Goal: Task Accomplishment & Management: Complete application form

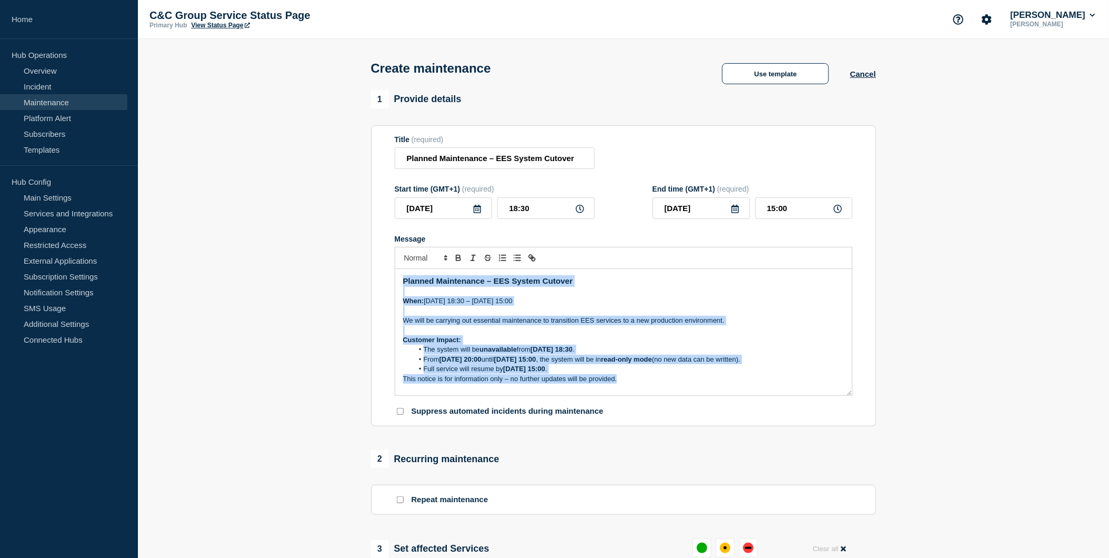
drag, startPoint x: 655, startPoint y: 386, endPoint x: 396, endPoint y: 281, distance: 279.5
click at [396, 281] on div "Planned Maintenance – EES System Cutover When: [DATE] 18:30 – [DATE] 15:00 We w…" at bounding box center [623, 332] width 457 height 126
copy div "Planned Maintenance – EES System Cutover When: [DATE] 18:30 – [DATE] 15:00 We w…"
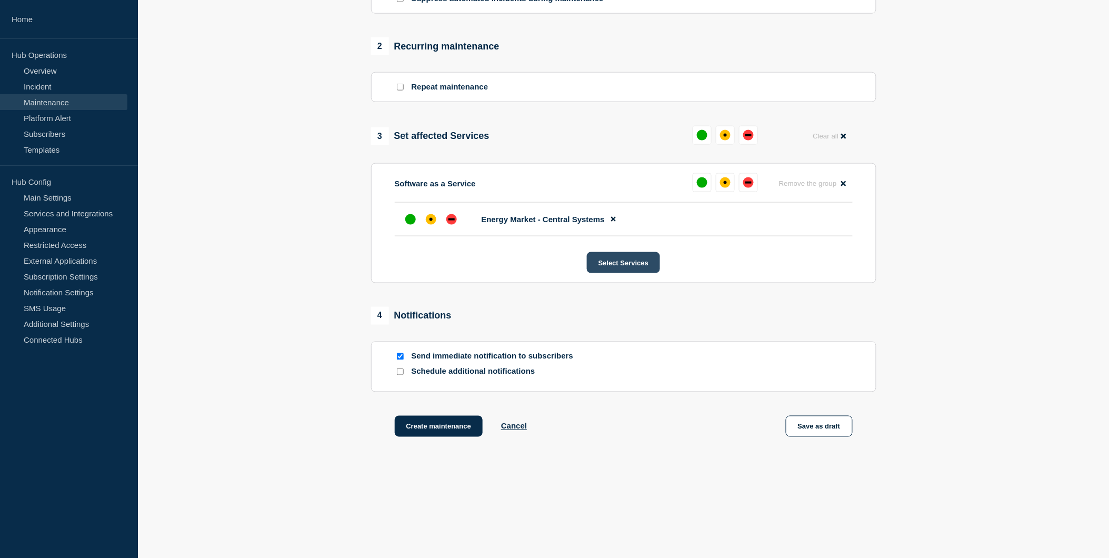
click at [612, 262] on button "Select Services" at bounding box center [623, 262] width 73 height 21
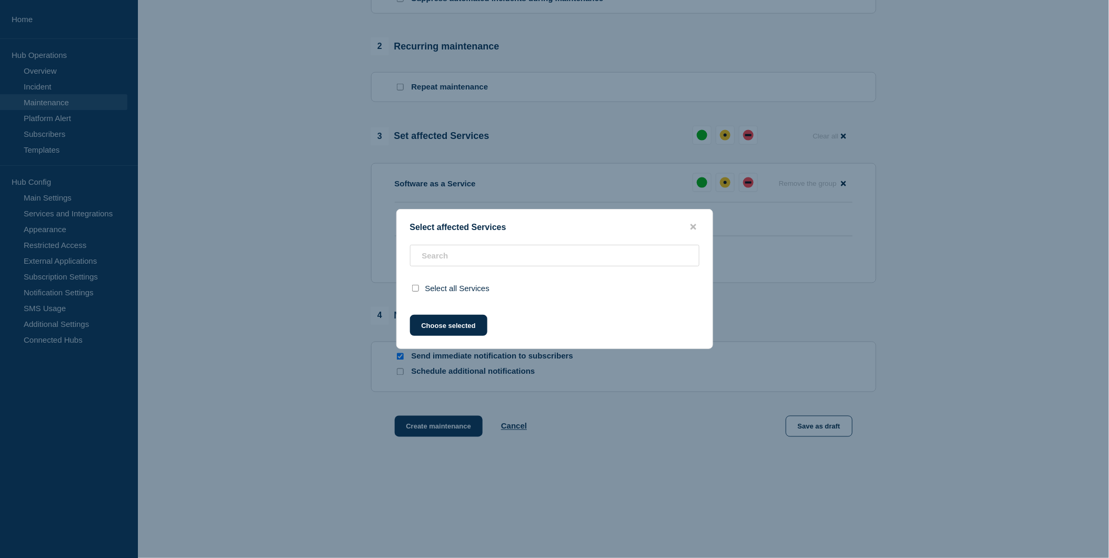
scroll to position [439, 0]
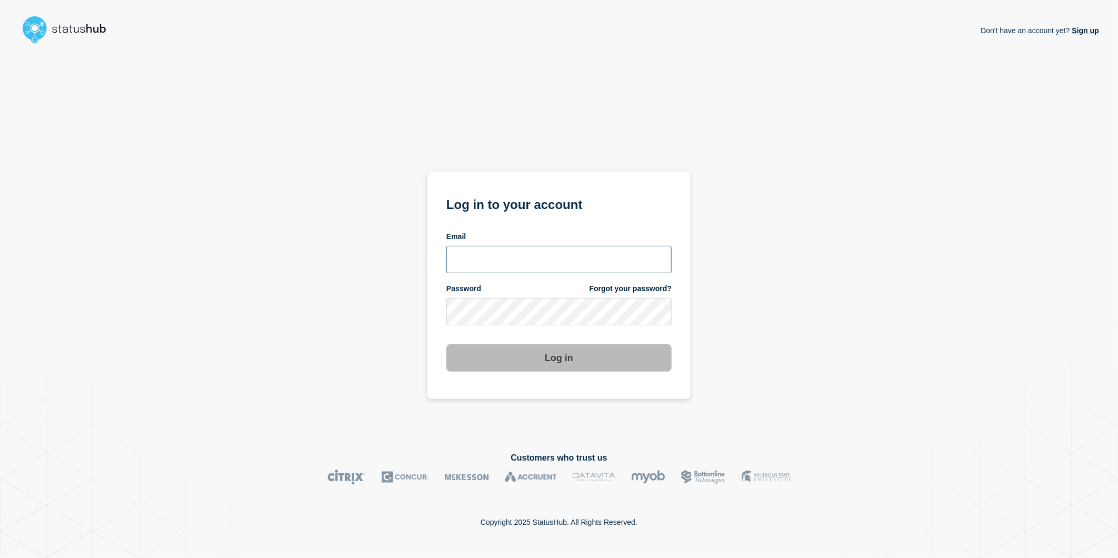
type input "toni.wilson@candc-uk.com"
click at [602, 357] on button "Log in" at bounding box center [558, 357] width 225 height 27
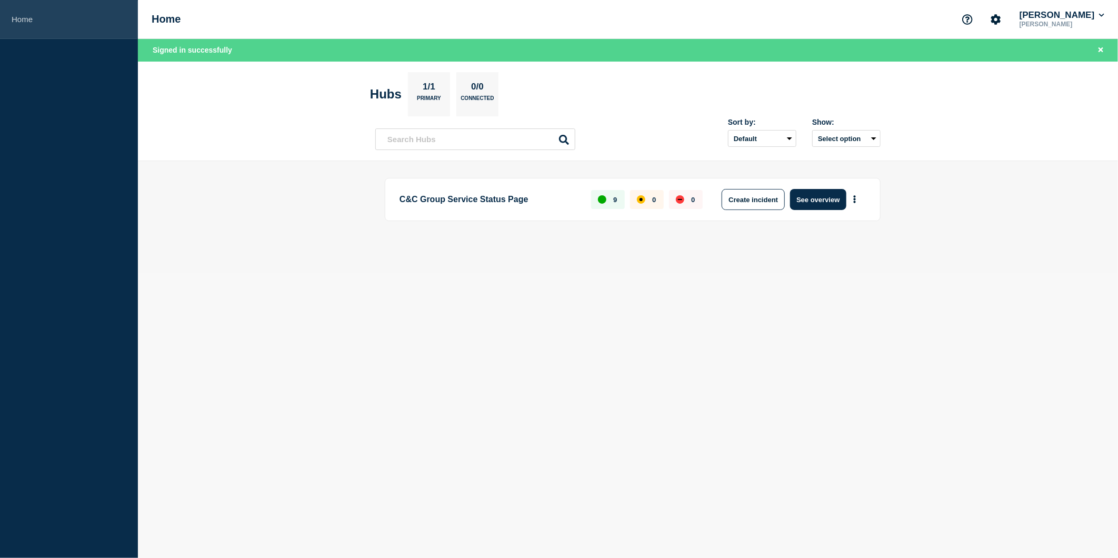
click at [18, 24] on link "Home" at bounding box center [69, 19] width 138 height 39
click at [17, 18] on link "Home" at bounding box center [69, 19] width 138 height 39
click at [167, 22] on h1 "Home" at bounding box center [166, 19] width 29 height 12
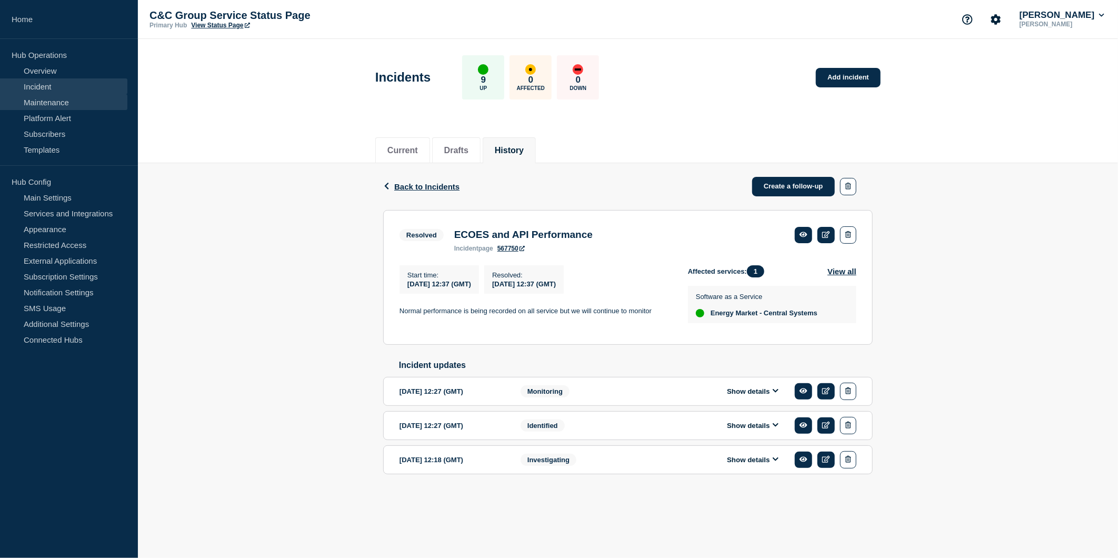
click at [51, 96] on link "Maintenance" at bounding box center [63, 102] width 127 height 16
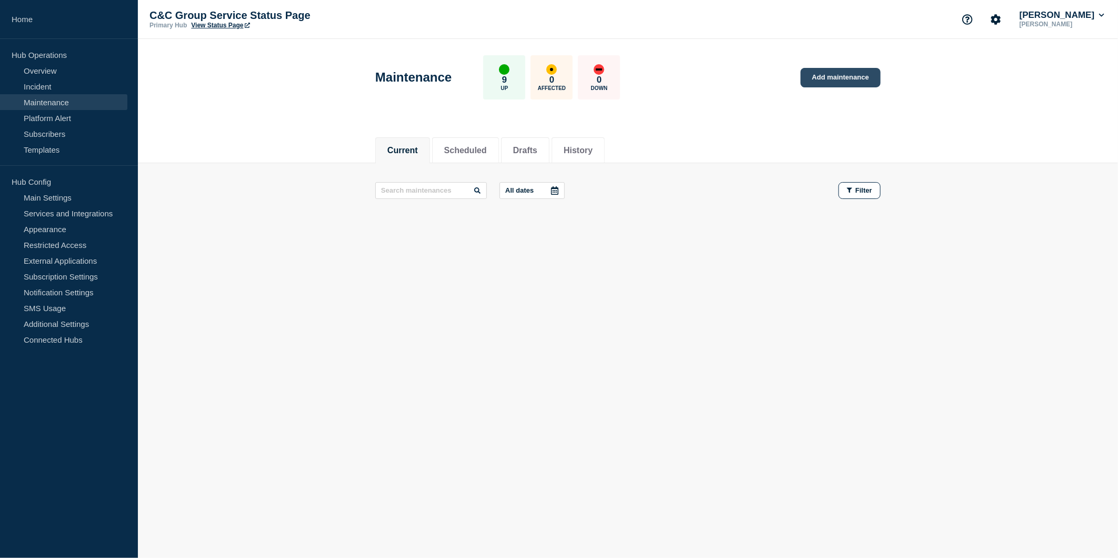
click at [859, 70] on link "Add maintenance" at bounding box center [840, 77] width 80 height 19
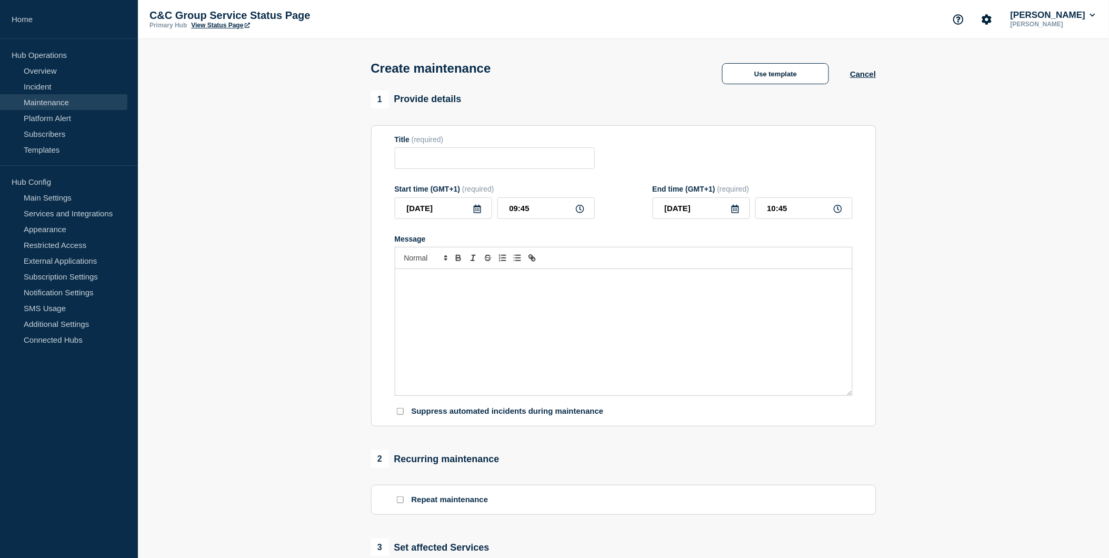
click at [611, 283] on p "Message" at bounding box center [623, 279] width 441 height 9
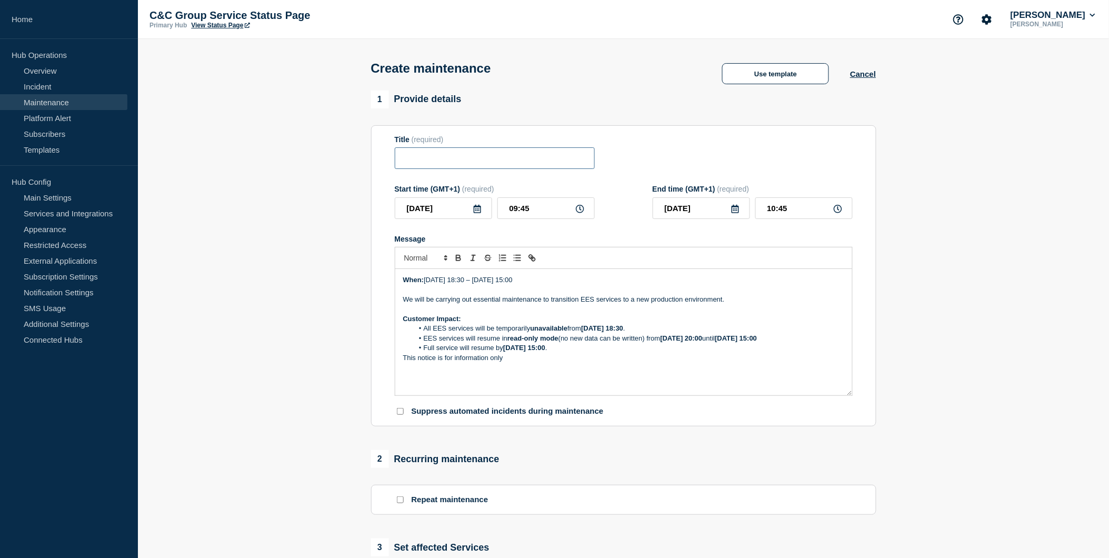
click at [417, 162] on input "Title" at bounding box center [495, 158] width 200 height 22
paste input "Planned Maintenance – EES System Cutover"
type input "Planned Maintenance – EES System Cutover"
click at [514, 213] on input "09:45" at bounding box center [545, 208] width 97 height 22
type input "18:30"
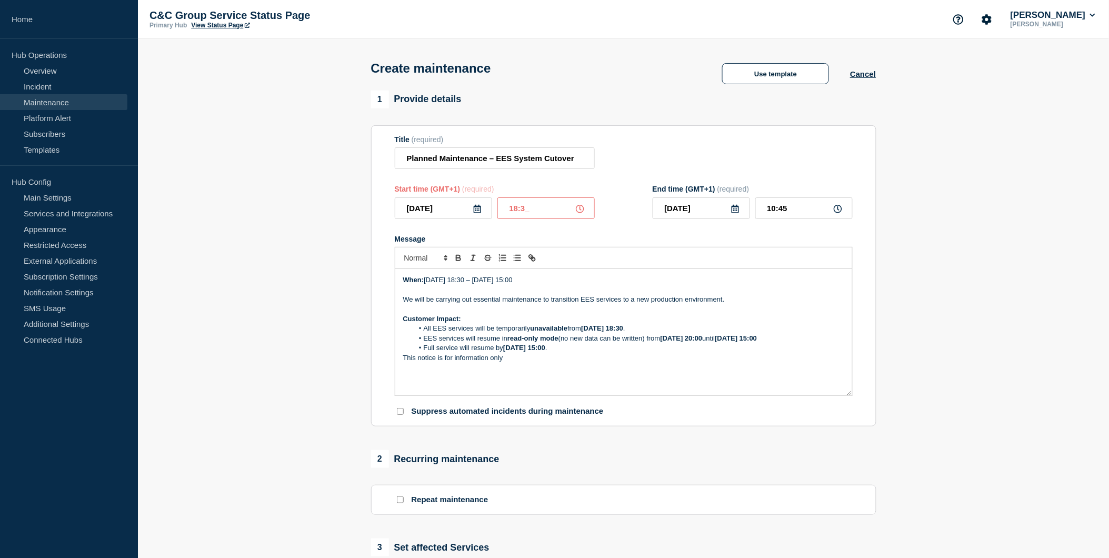
type input "19:30"
click at [706, 208] on input "[DATE]" at bounding box center [701, 208] width 97 height 22
type input "[DATE]"
click at [773, 211] on input "19:30" at bounding box center [803, 208] width 97 height 22
type input "15:00"
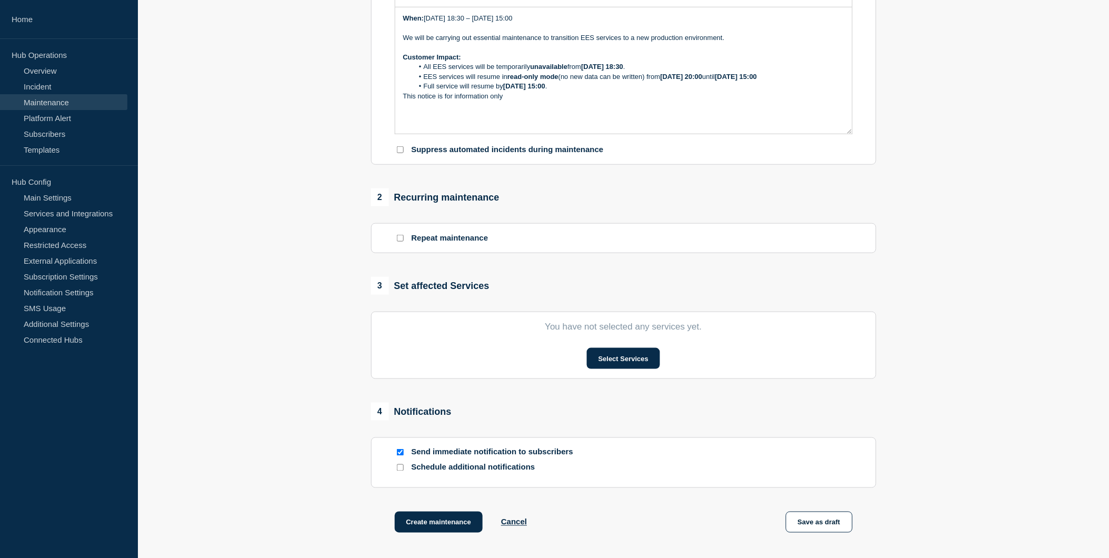
scroll to position [269, 0]
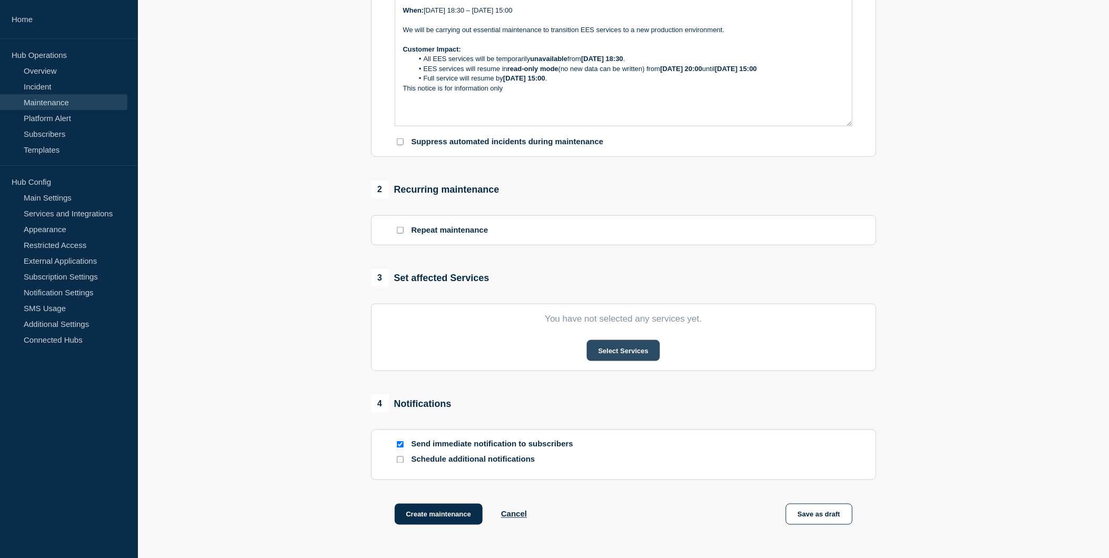
click at [638, 356] on button "Select Services" at bounding box center [623, 350] width 73 height 21
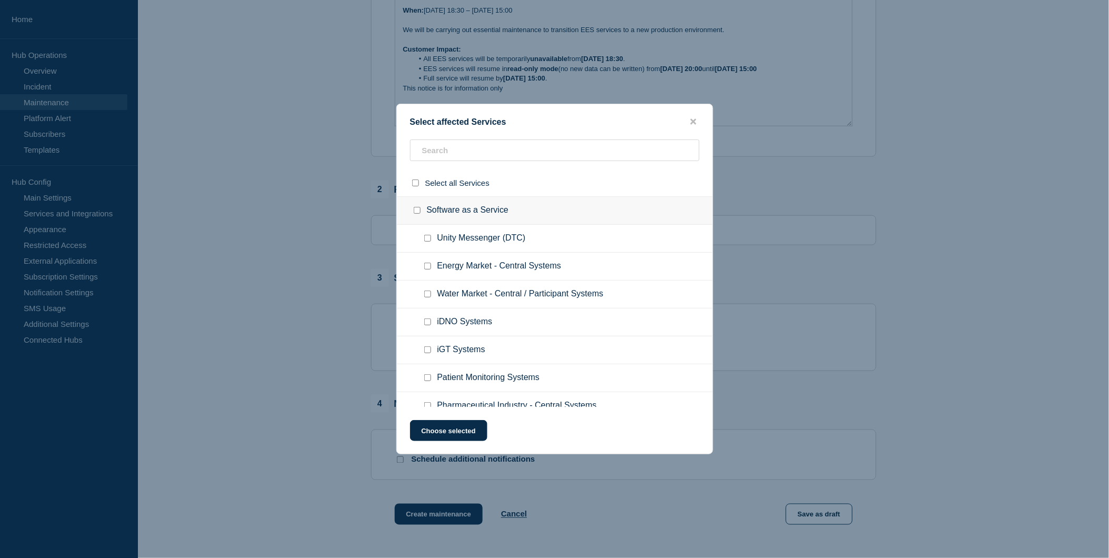
click at [602, 265] on ul "Energy Market - Central Systems" at bounding box center [555, 267] width 316 height 28
click at [525, 270] on span "Energy Market - Central Systems" at bounding box center [499, 266] width 124 height 11
click at [433, 267] on div at bounding box center [429, 266] width 15 height 11
click at [430, 267] on input "Energy Market - Central Systems checkbox" at bounding box center [427, 266] width 7 height 7
checkbox input "true"
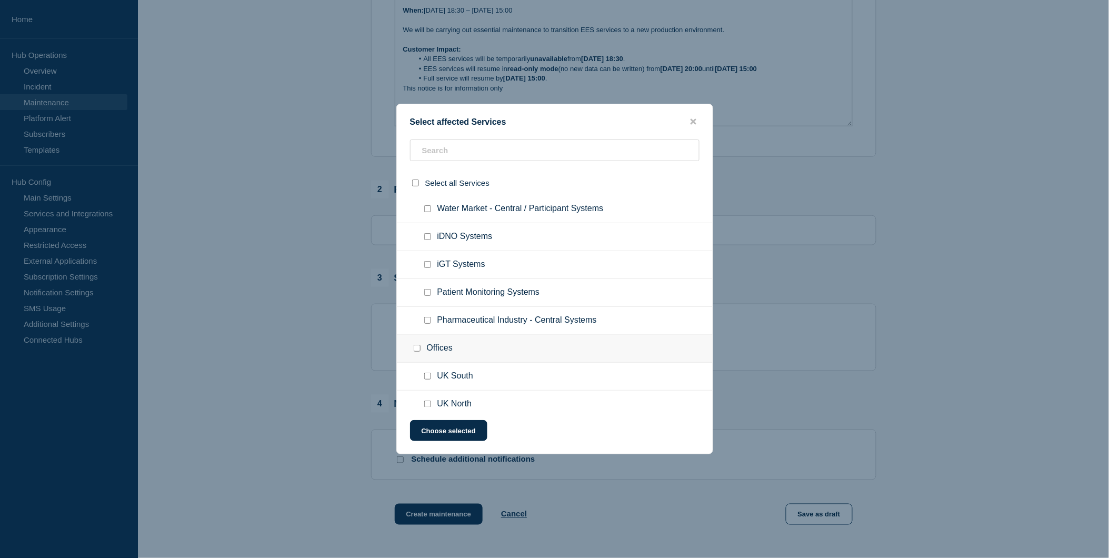
scroll to position [93, 0]
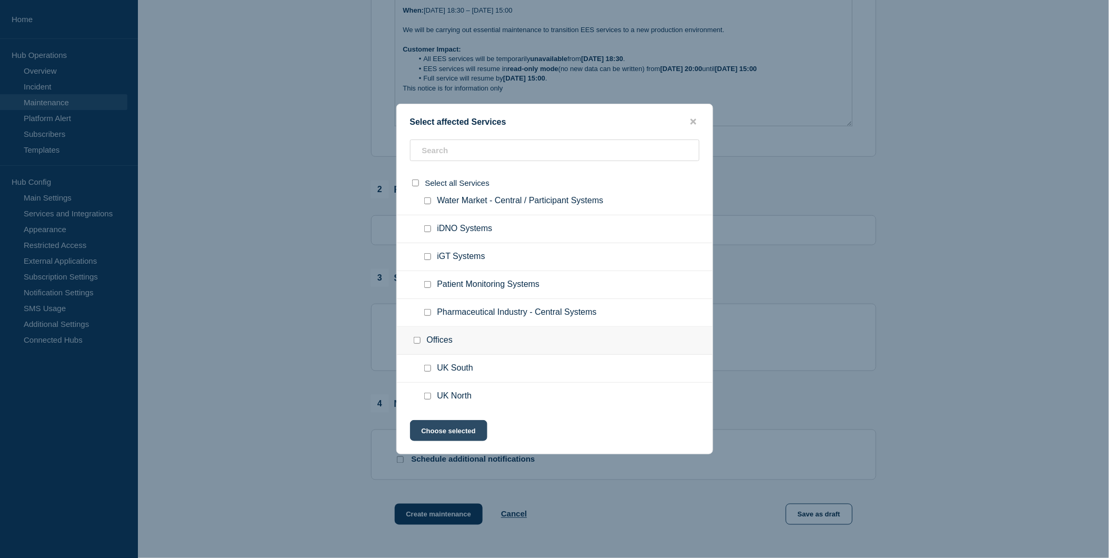
click at [440, 428] on button "Choose selected" at bounding box center [448, 430] width 77 height 21
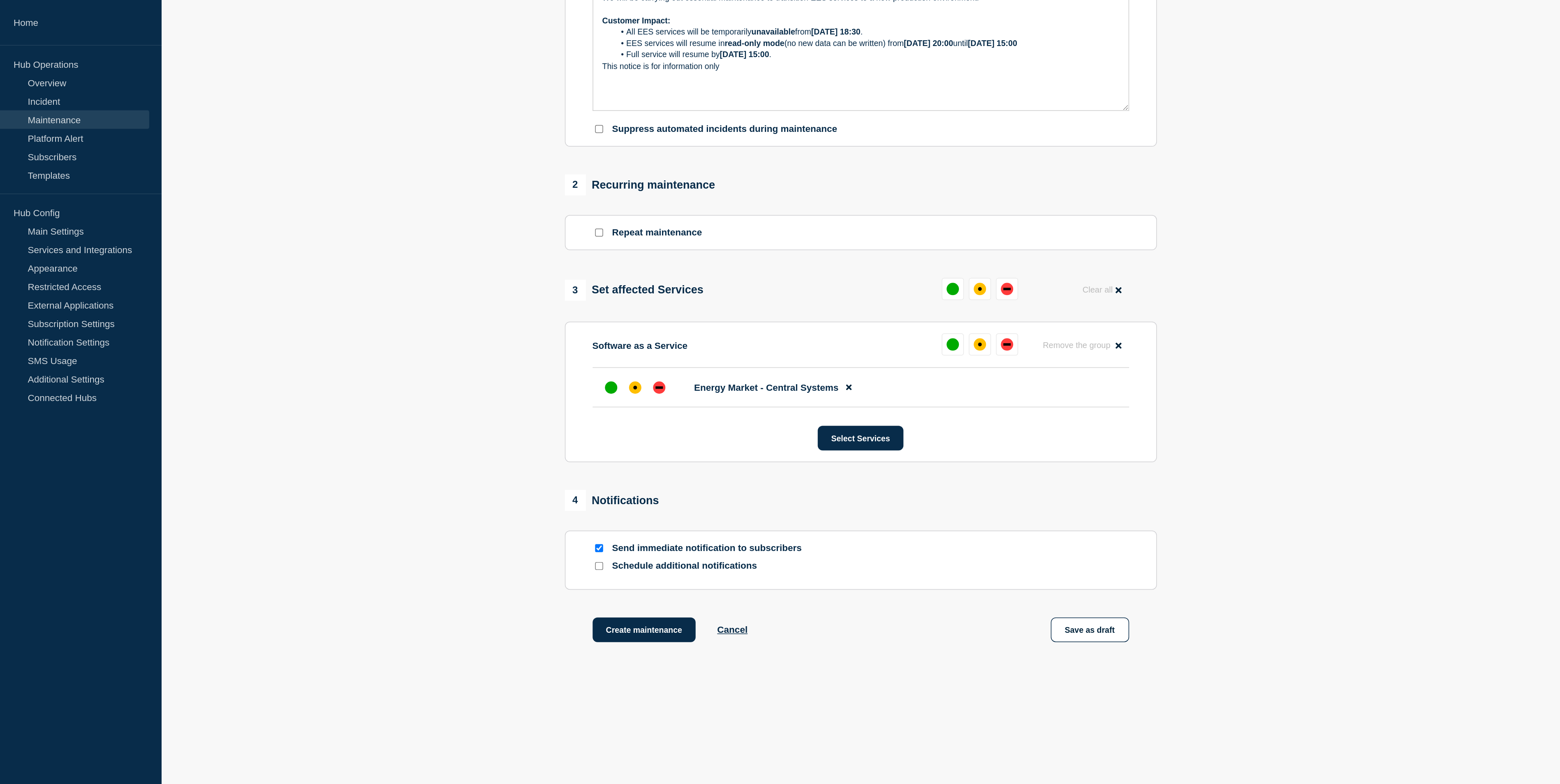
scroll to position [0, 0]
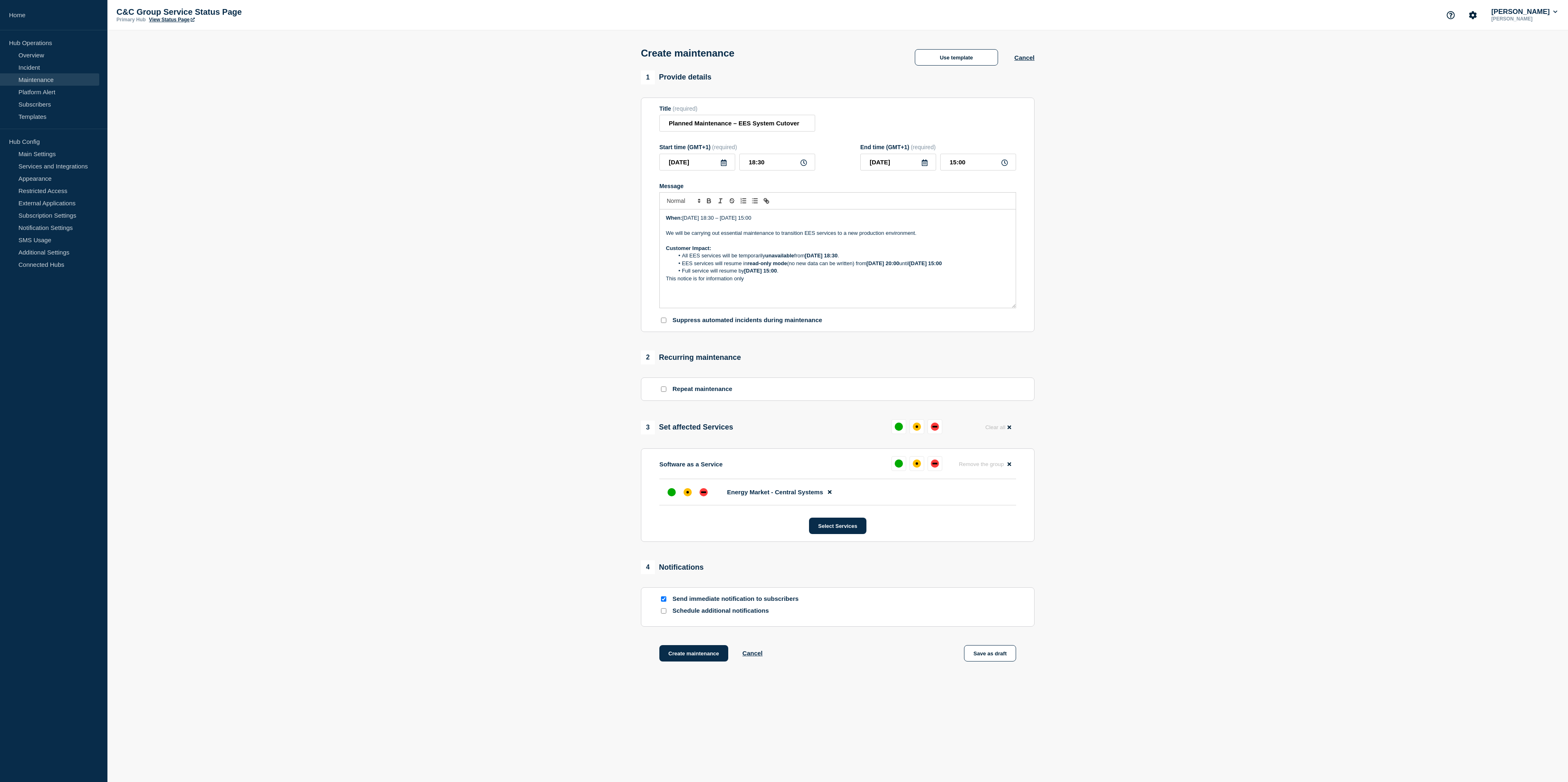
click at [800, 308] on div "When: Friday 19th September, 18:30 – Sunday 21st September, 15:00 We will be ca…" at bounding box center [838, 259] width 356 height 98
drag, startPoint x: 767, startPoint y: 284, endPoint x: 666, endPoint y: 221, distance: 119.0
click at [666, 221] on div "When: Friday 19th September, 18:30 – Sunday 21st September, 15:00 We will be ca…" at bounding box center [838, 259] width 356 height 98
click at [871, 434] on main "Create maintenance Use template Cancel 1 Provide details Title (required) Plann…" at bounding box center [838, 393] width 1461 height 726
click at [681, 434] on button "Create maintenance" at bounding box center [694, 653] width 69 height 16
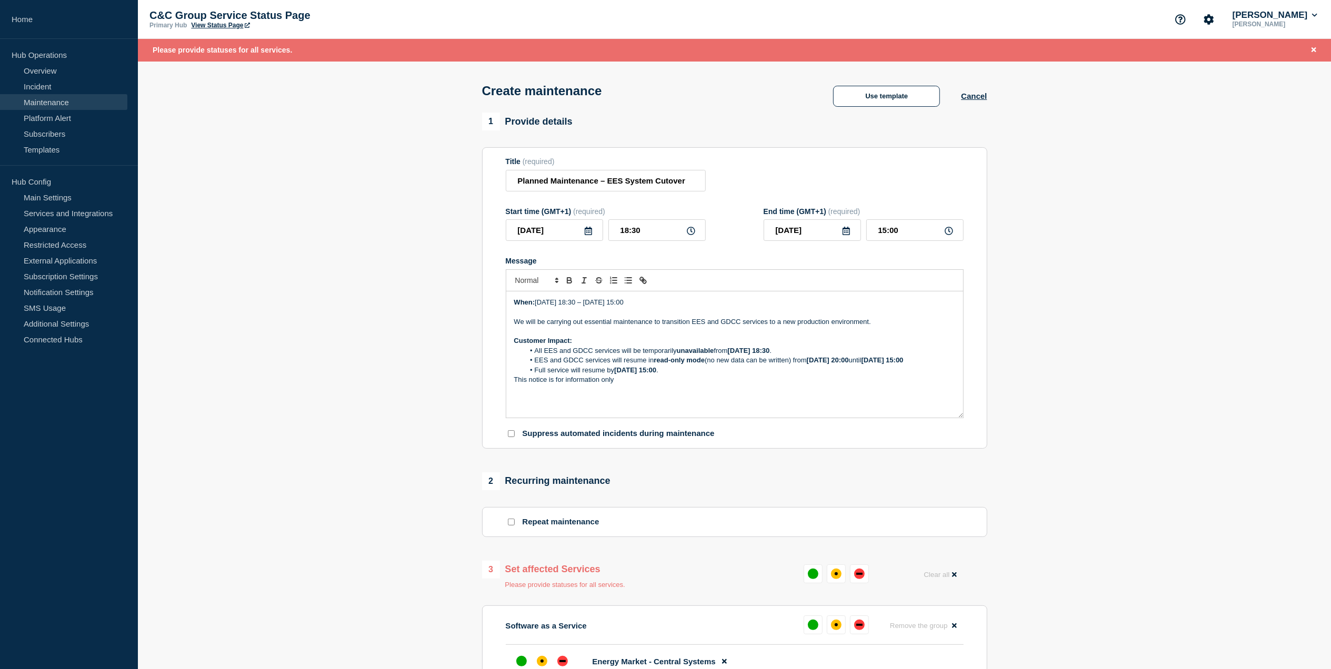
scroll to position [336, 0]
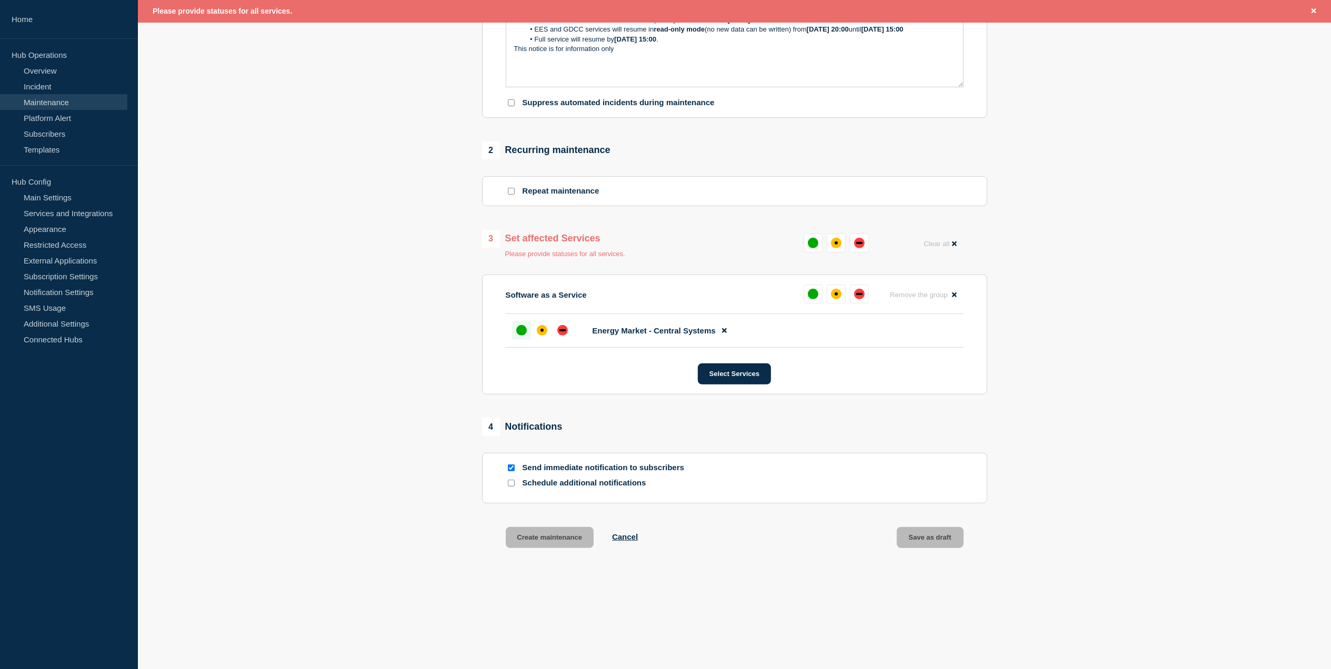
click at [523, 328] on div "up" at bounding box center [521, 330] width 11 height 11
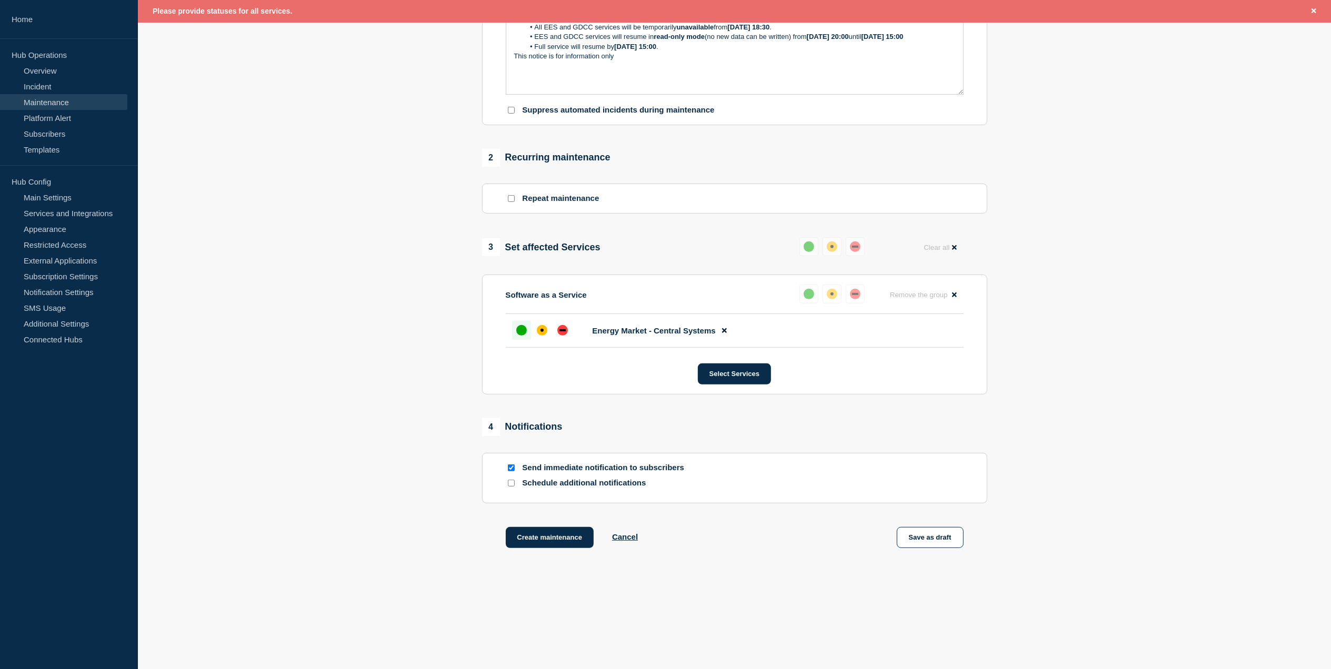
scroll to position [328, 0]
click at [543, 543] on button "Create maintenance" at bounding box center [550, 537] width 88 height 21
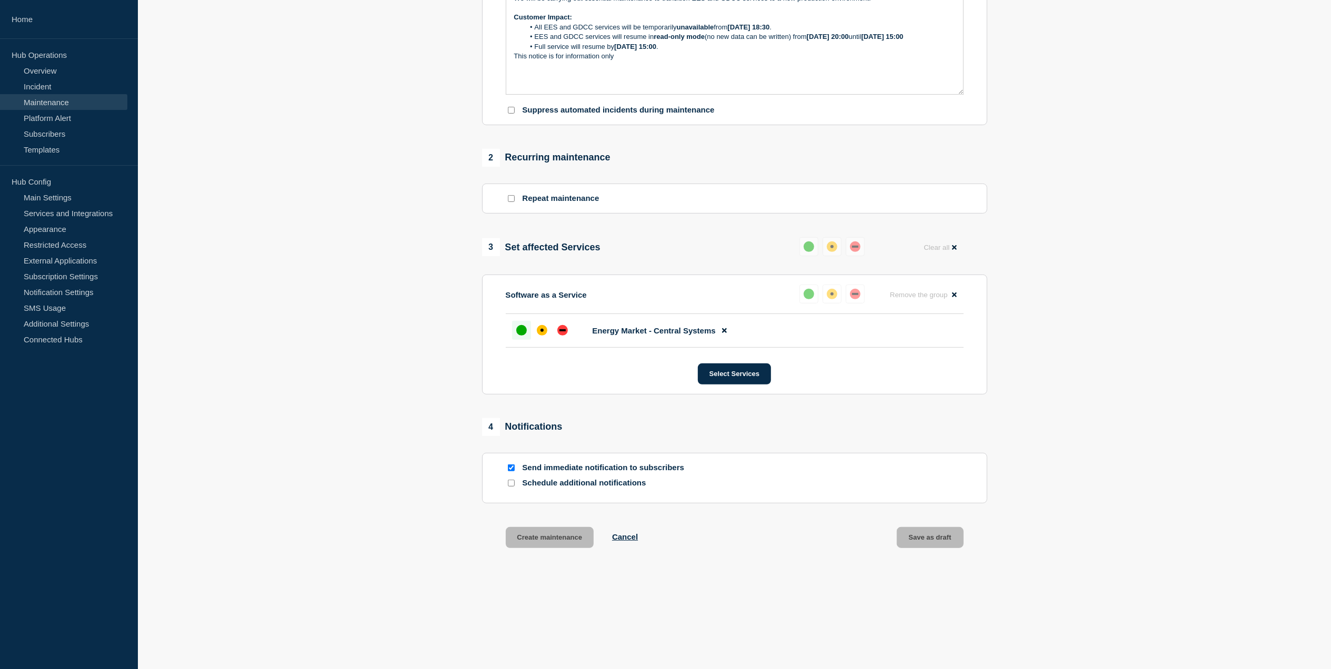
scroll to position [306, 0]
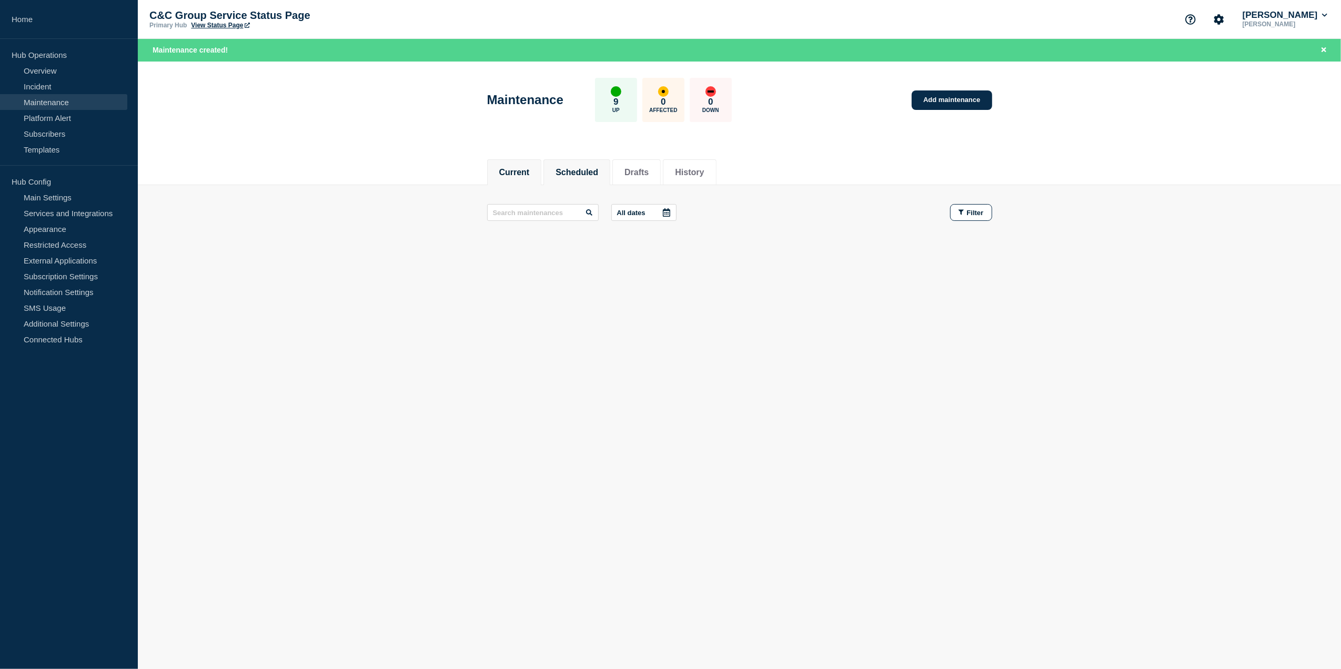
click at [567, 175] on button "Scheduled" at bounding box center [577, 172] width 43 height 9
